Goal: Information Seeking & Learning: Learn about a topic

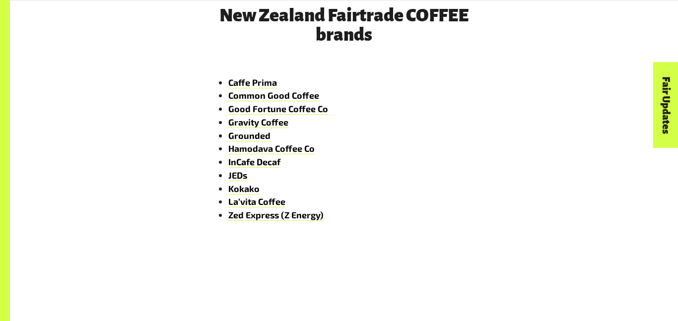
scroll to position [1552, 0]
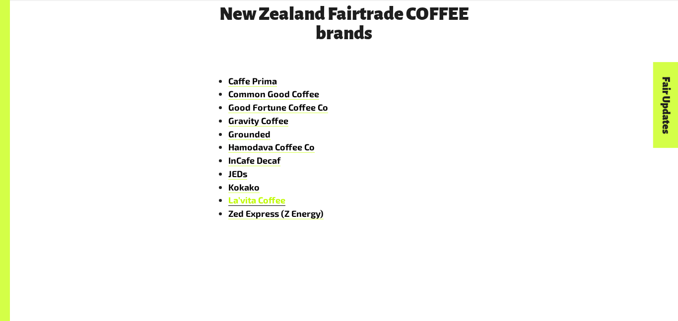
click at [255, 201] on link "La’vita Coffee" at bounding box center [256, 199] width 57 height 11
click at [239, 186] on link "Kokako" at bounding box center [243, 187] width 31 height 11
click at [257, 81] on link "Caffe Prima" at bounding box center [252, 80] width 49 height 11
